Goal: Information Seeking & Learning: Find specific fact

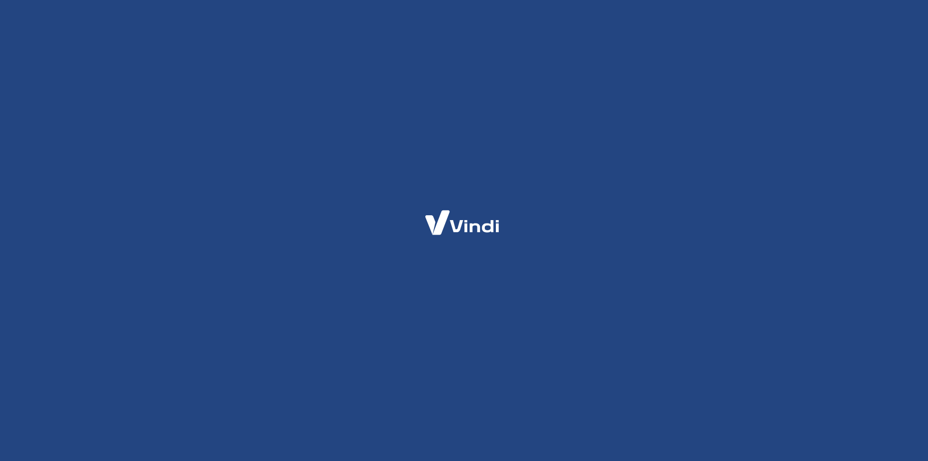
click at [572, 218] on div at bounding box center [464, 230] width 928 height 461
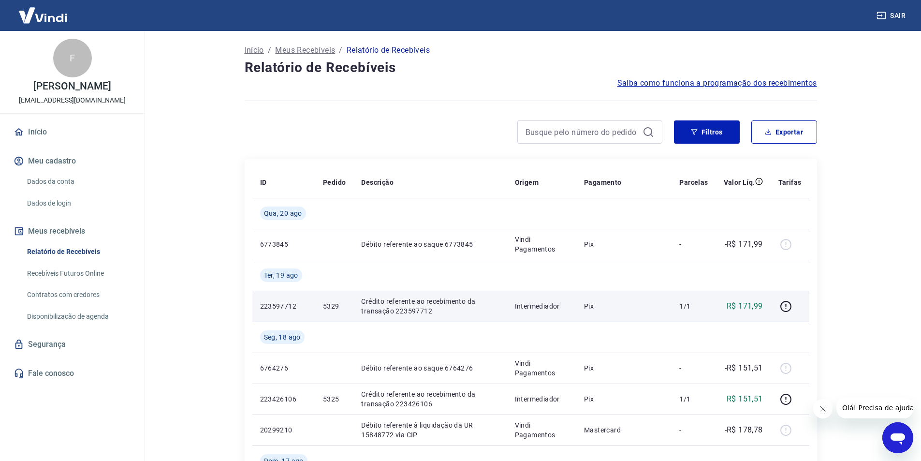
click at [756, 307] on p "R$ 171,99" at bounding box center [745, 306] width 36 height 12
drag, startPoint x: 325, startPoint y: 306, endPoint x: 338, endPoint y: 305, distance: 12.7
click at [338, 305] on p "5329" at bounding box center [334, 306] width 23 height 10
copy p "5329"
